Goal: Transaction & Acquisition: Purchase product/service

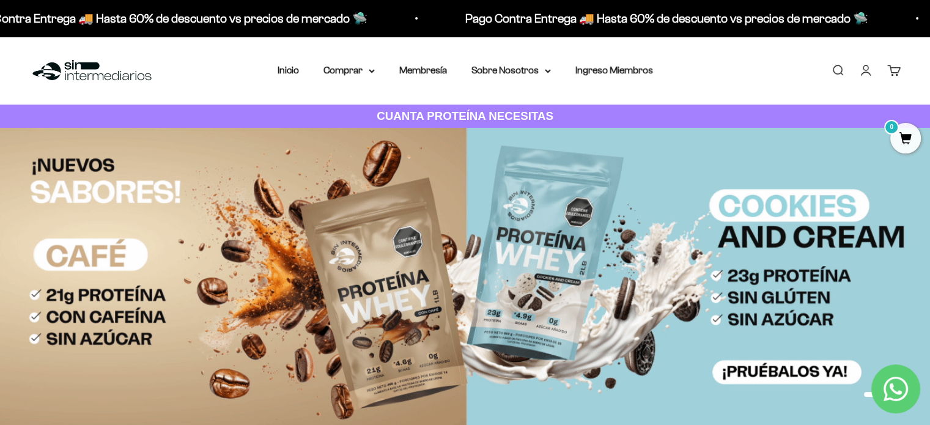
click at [864, 70] on link "Iniciar sesión" at bounding box center [865, 70] width 13 height 13
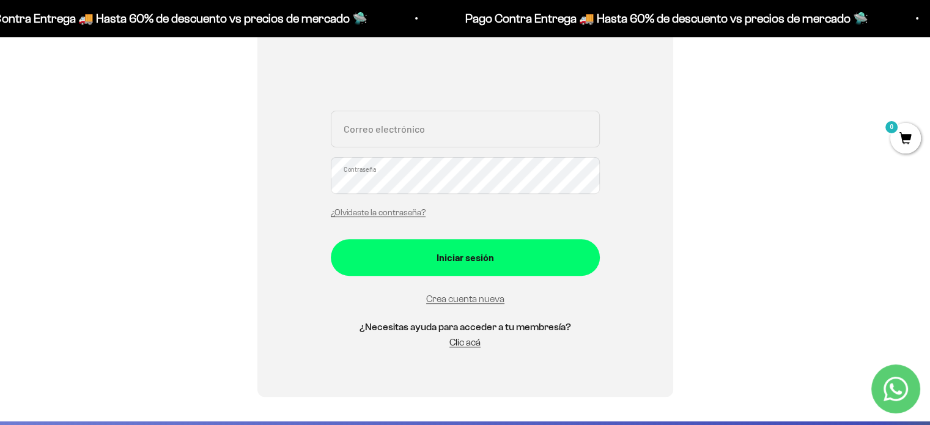
scroll to position [407, 0]
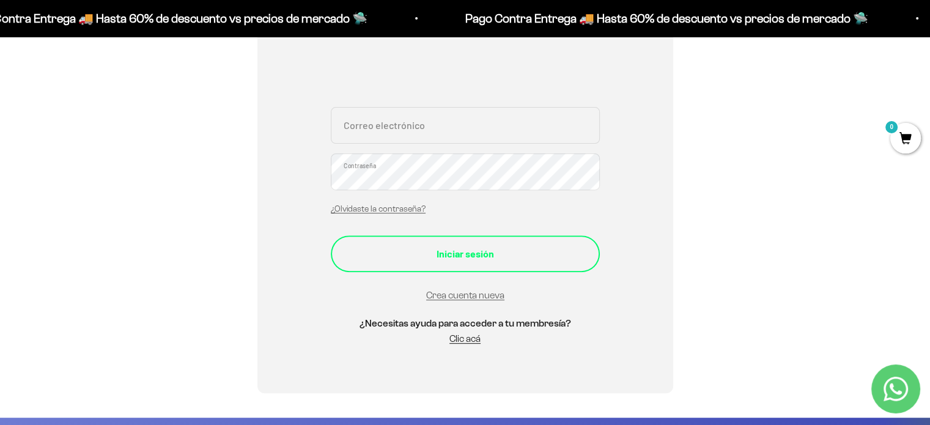
type input "jeison2031@gmail.com"
click at [479, 256] on div "Iniciar sesión" at bounding box center [465, 254] width 220 height 16
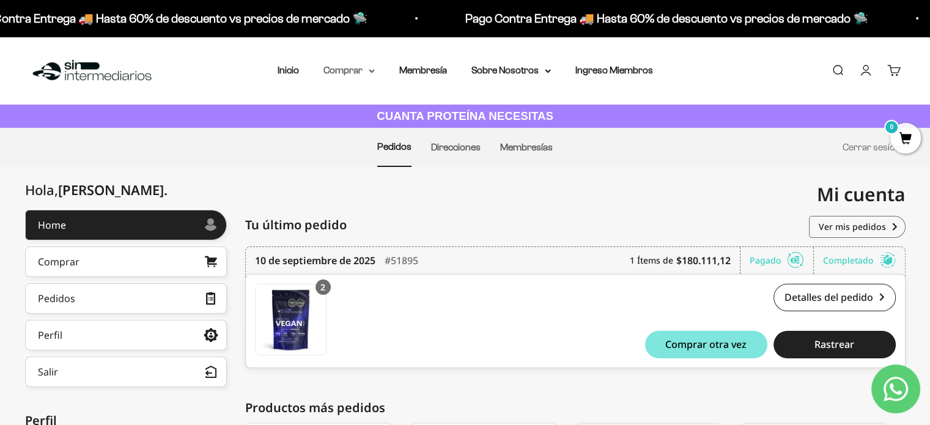
click at [370, 73] on summary "Comprar" at bounding box center [349, 70] width 51 height 16
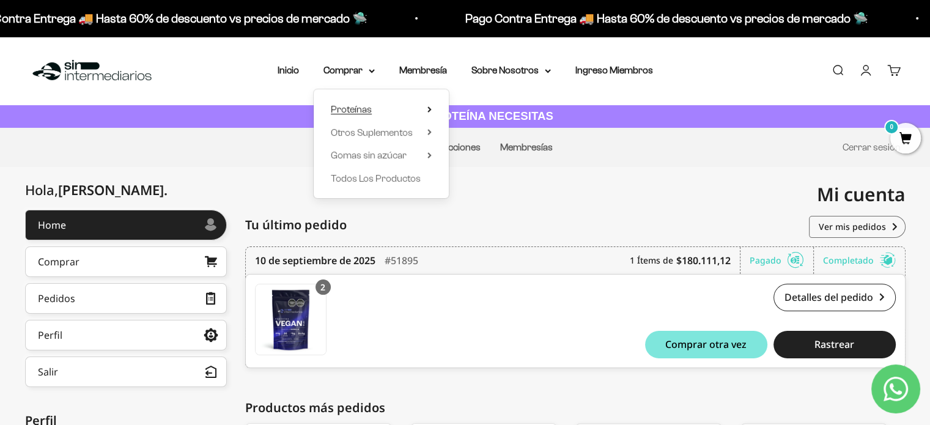
click at [379, 107] on summary "Proteínas" at bounding box center [381, 110] width 101 height 16
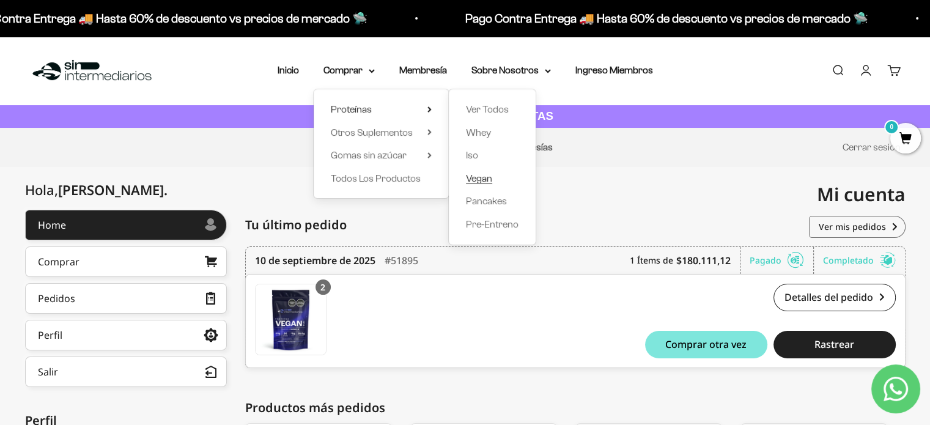
click at [481, 179] on span "Vegan" at bounding box center [479, 178] width 26 height 10
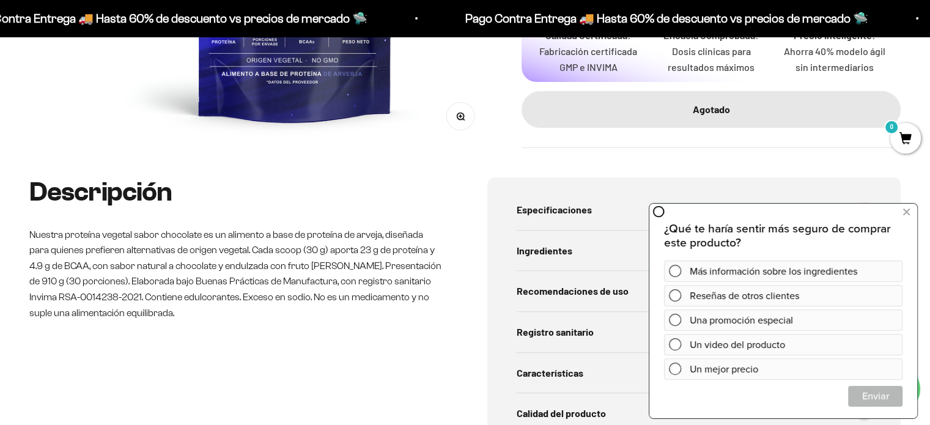
scroll to position [407, 0]
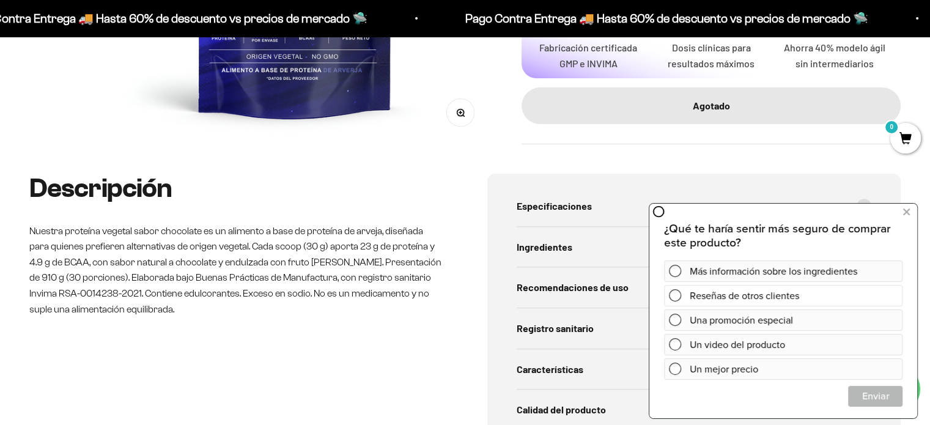
click at [672, 295] on span at bounding box center [675, 295] width 12 height 12
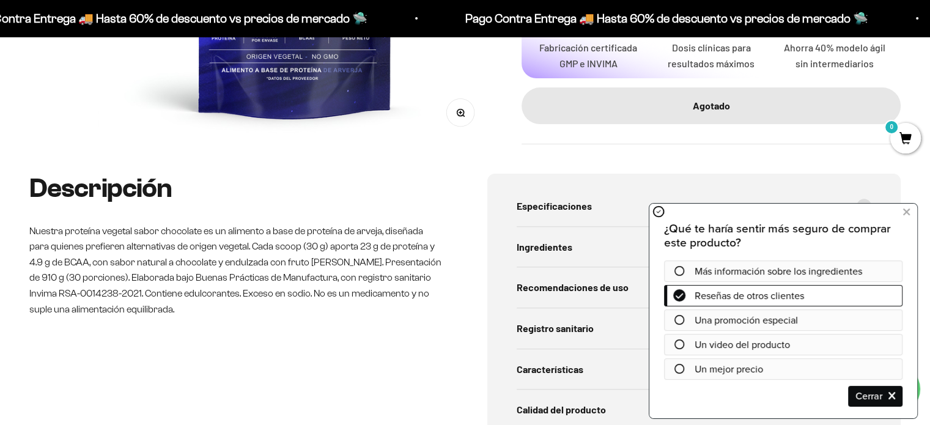
click at [676, 317] on icon at bounding box center [680, 320] width 10 height 10
click at [680, 318] on icon at bounding box center [680, 320] width 10 height 10
click at [895, 393] on span "Cerrar" at bounding box center [875, 395] width 53 height 21
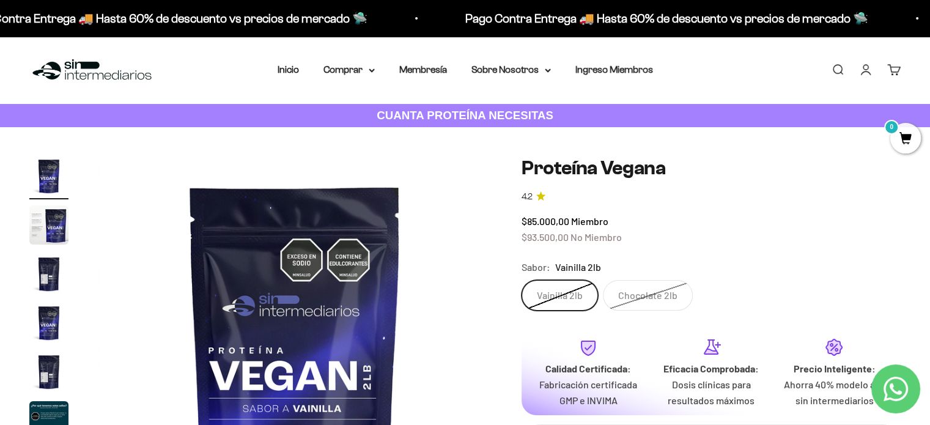
scroll to position [0, 0]
click at [563, 294] on label "Vainilla 2lb" at bounding box center [560, 296] width 76 height 31
click at [522, 281] on input "Vainilla 2lb" at bounding box center [521, 280] width 1 height 1
click at [661, 293] on label "Chocolate 2lb" at bounding box center [648, 296] width 90 height 31
click at [522, 281] on input "Chocolate 2lb" at bounding box center [521, 280] width 1 height 1
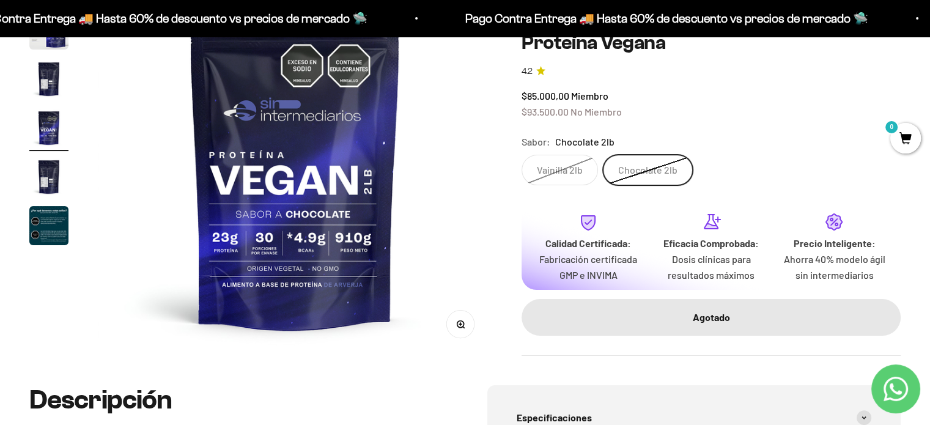
scroll to position [204, 0]
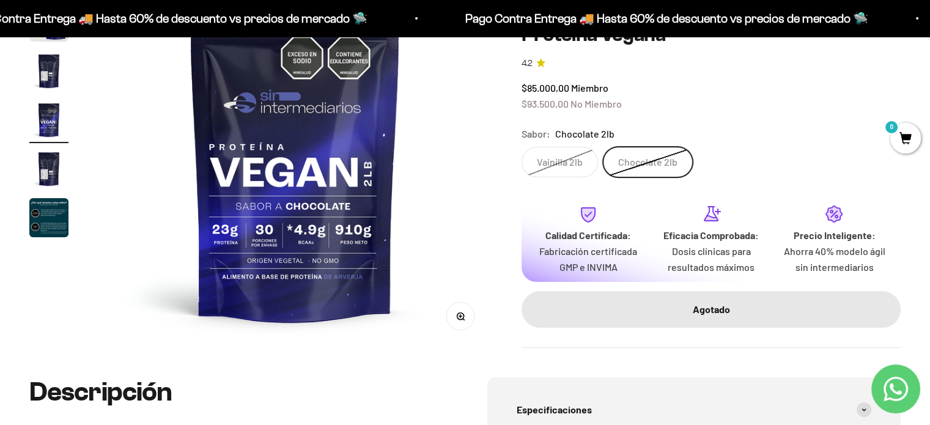
click at [461, 315] on icon "button" at bounding box center [460, 315] width 3 height 3
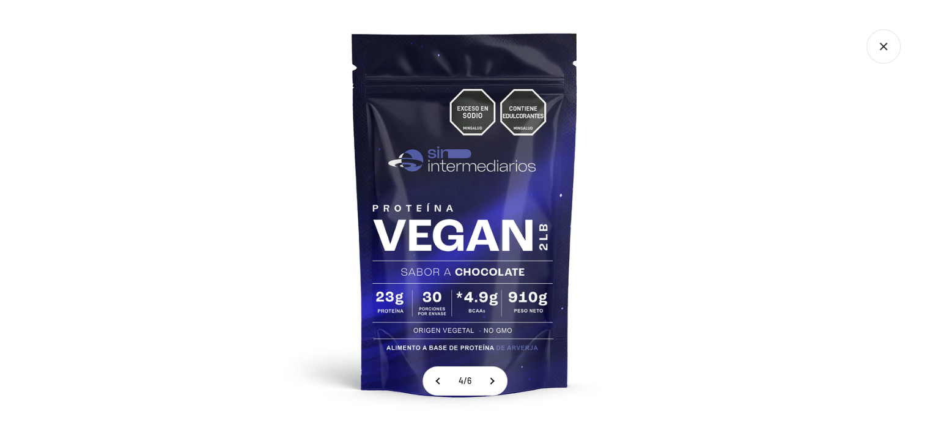
click at [729, 193] on div at bounding box center [465, 212] width 930 height 425
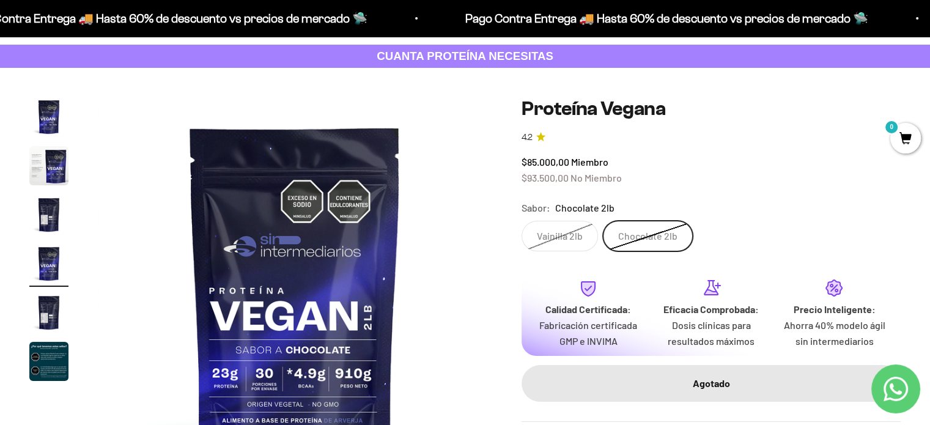
scroll to position [0, 0]
